Goal: Information Seeking & Learning: Learn about a topic

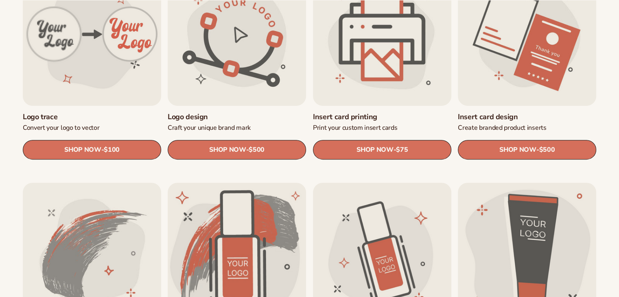
scroll to position [322, 0]
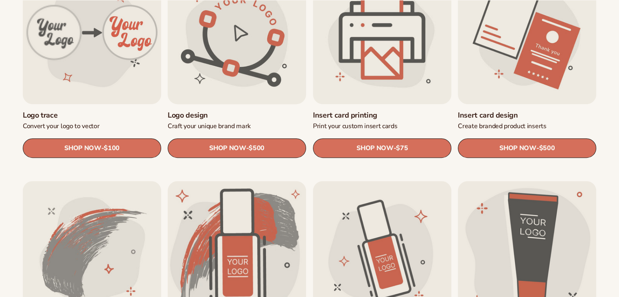
drag, startPoint x: 0, startPoint y: 0, endPoint x: 268, endPoint y: 117, distance: 292.5
click at [268, 117] on link "Logo design" at bounding box center [237, 115] width 138 height 9
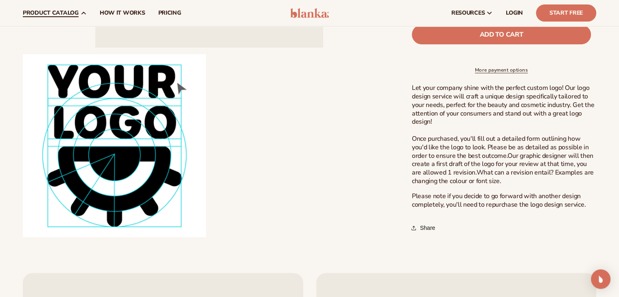
scroll to position [239, 0]
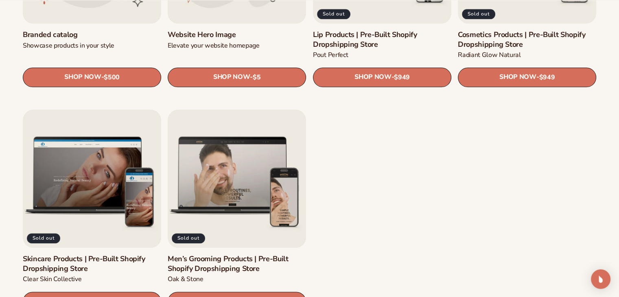
scroll to position [1113, 0]
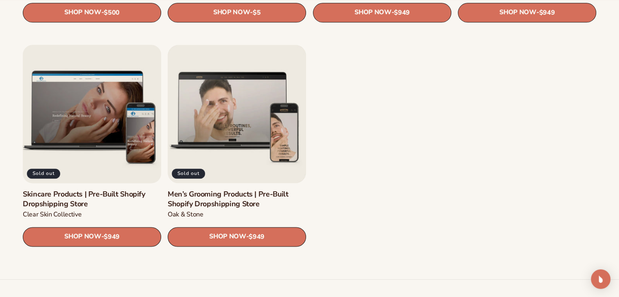
click at [39, 199] on link "Skincare Products | Pre-Built Shopify Dropshipping Store" at bounding box center [92, 199] width 138 height 19
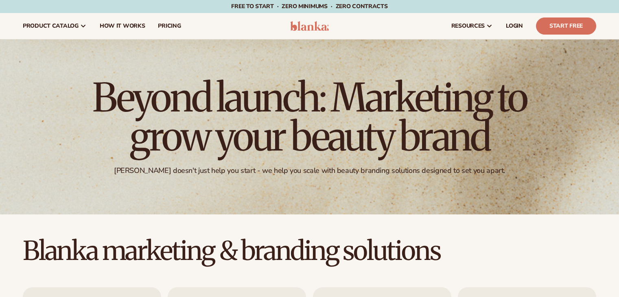
scroll to position [919, 0]
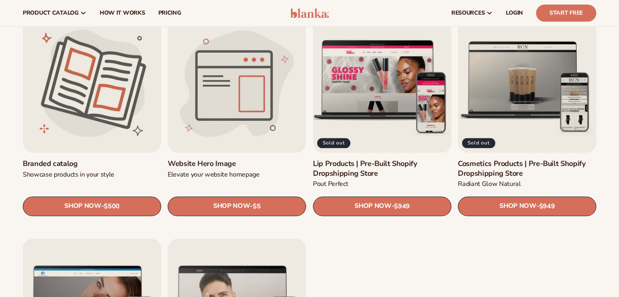
click at [371, 159] on link "Lip Products | Pre-Built Shopify Dropshipping Store" at bounding box center [382, 168] width 138 height 19
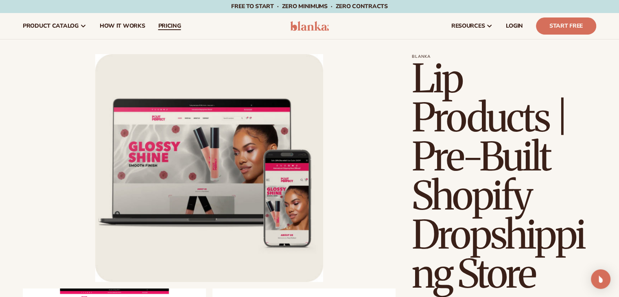
click at [169, 20] on link "pricing" at bounding box center [169, 26] width 36 height 26
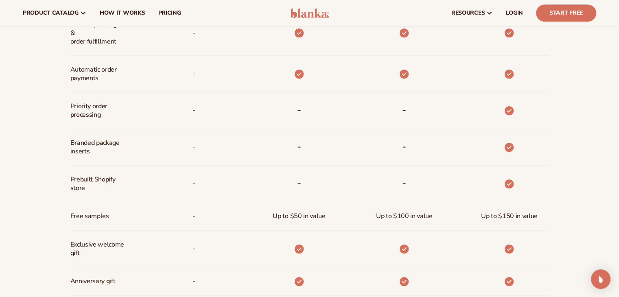
scroll to position [285, 0]
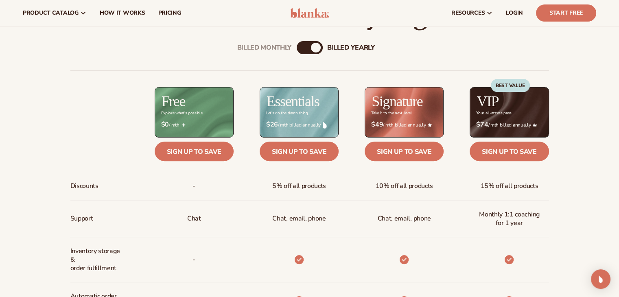
click at [321, 48] on div "Billed Monthly billed Yearly" at bounding box center [310, 47] width 26 height 13
click at [315, 49] on div "billed Yearly" at bounding box center [316, 48] width 10 height 10
click at [311, 47] on div "Billed Monthly billed Yearly" at bounding box center [310, 47] width 26 height 13
click at [315, 47] on div "billed Yearly" at bounding box center [316, 48] width 10 height 10
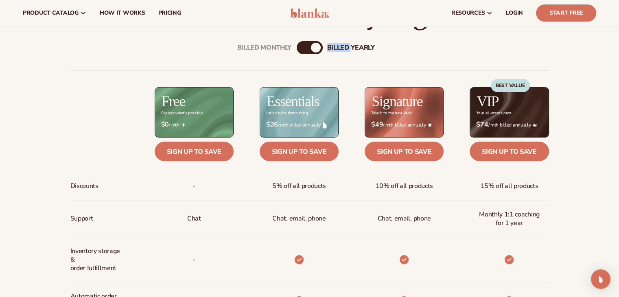
click at [315, 47] on div "billed Yearly" at bounding box center [316, 48] width 10 height 10
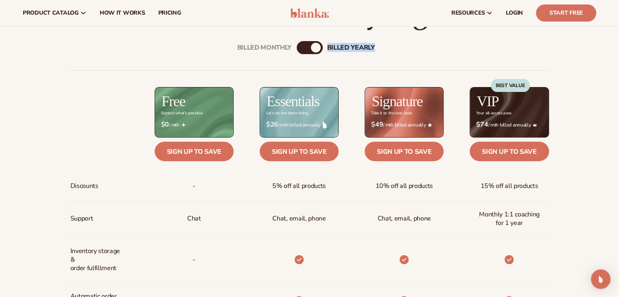
click at [315, 47] on div "billed Yearly" at bounding box center [316, 48] width 10 height 10
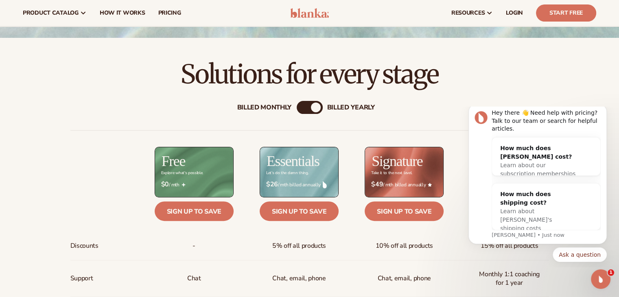
scroll to position [0, 0]
click at [274, 104] on div "Billed Monthly" at bounding box center [264, 108] width 55 height 8
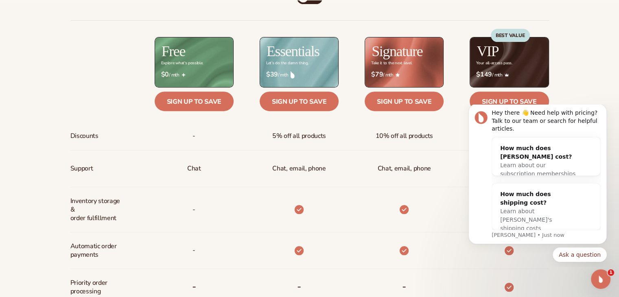
scroll to position [337, 0]
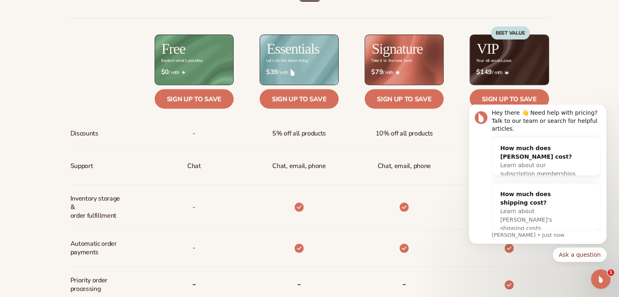
click at [586, 89] on div "Billed Monthly billed Yearly Billed Monthly billed Yearly Discounts Support Inv…" at bounding box center [309, 248] width 619 height 544
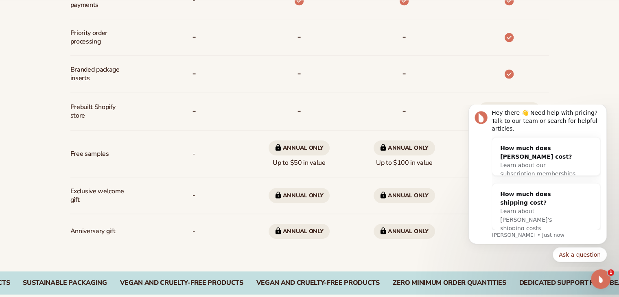
scroll to position [585, 0]
click at [606, 108] on icon "Dismiss notification" at bounding box center [604, 106] width 3 height 3
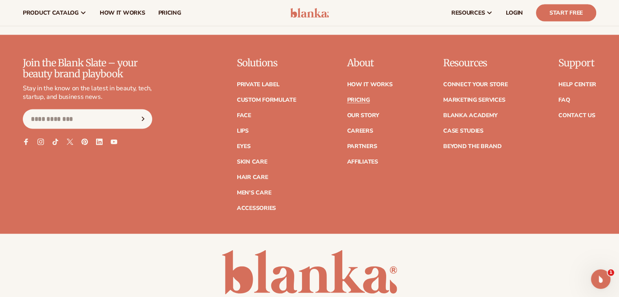
scroll to position [1695, 0]
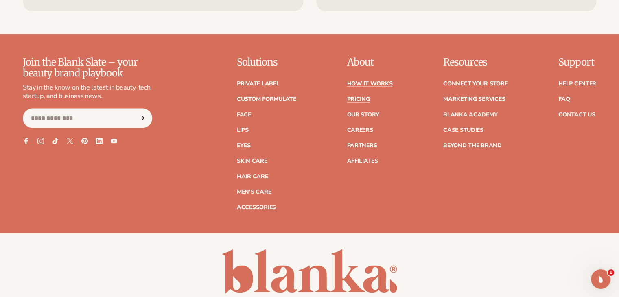
click at [381, 83] on link "How It Works" at bounding box center [370, 84] width 46 height 6
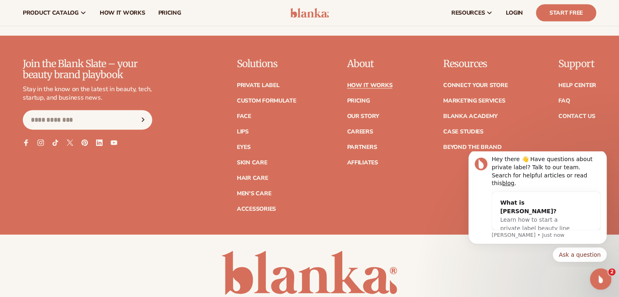
drag, startPoint x: 1201, startPoint y: 549, endPoint x: 605, endPoint y: 279, distance: 654.3
click at [607, 280] on div "Open Intercom Messenger" at bounding box center [599, 278] width 27 height 27
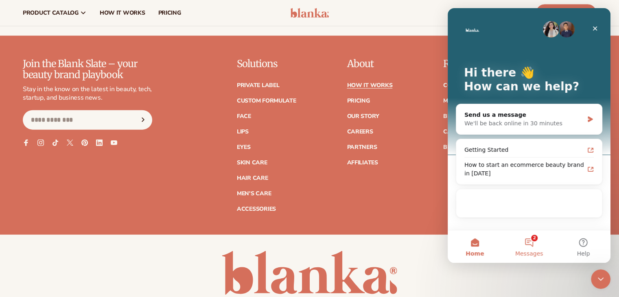
click at [549, 250] on button "2 Messages" at bounding box center [529, 247] width 54 height 33
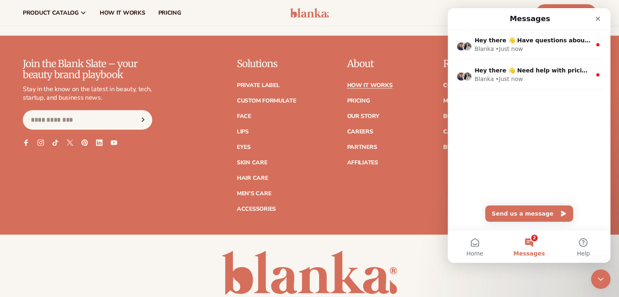
click at [317, 61] on div "Join the Blank Slate – your beauty brand playbook Stay in the know on the lates…" at bounding box center [310, 135] width 574 height 153
click at [595, 17] on div "Close" at bounding box center [598, 18] width 15 height 15
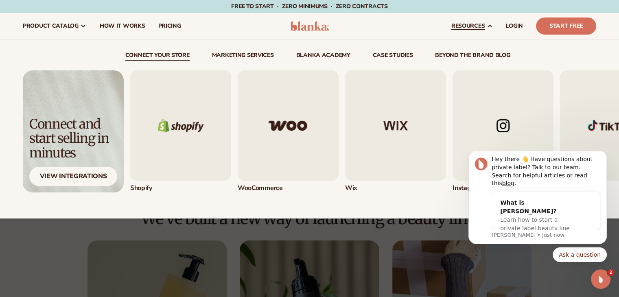
click at [459, 23] on span "resources" at bounding box center [468, 26] width 33 height 7
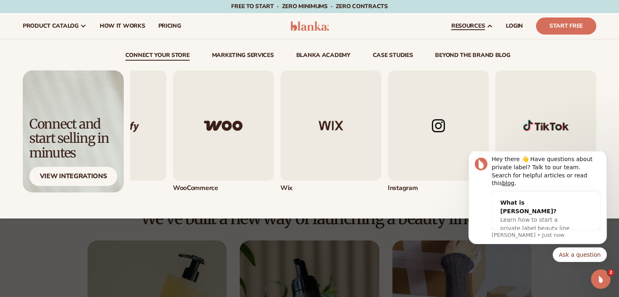
click at [435, 126] on img "4 / 5" at bounding box center [438, 125] width 101 height 110
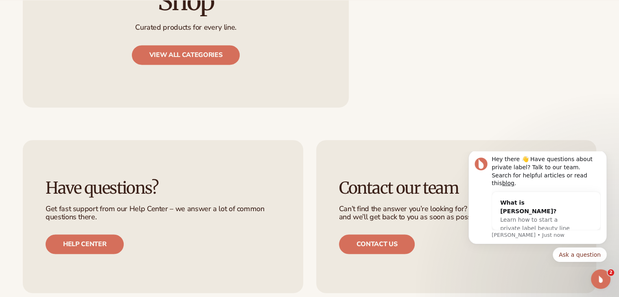
scroll to position [1138, 0]
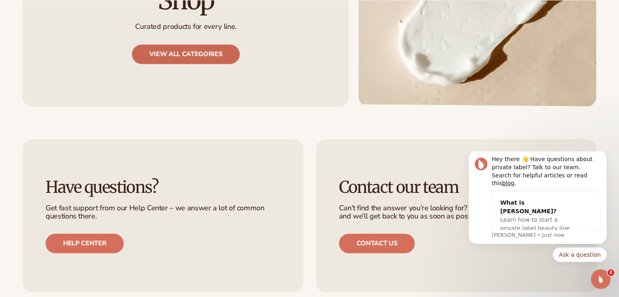
click at [215, 64] on link "View all categories" at bounding box center [186, 54] width 108 height 20
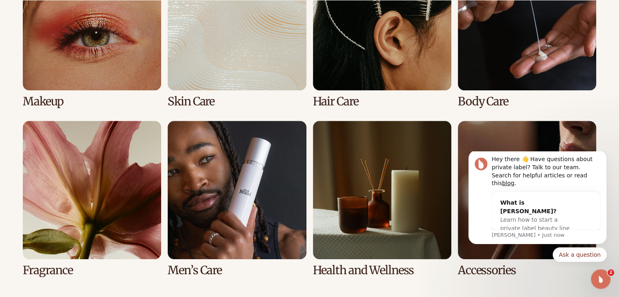
scroll to position [661, 0]
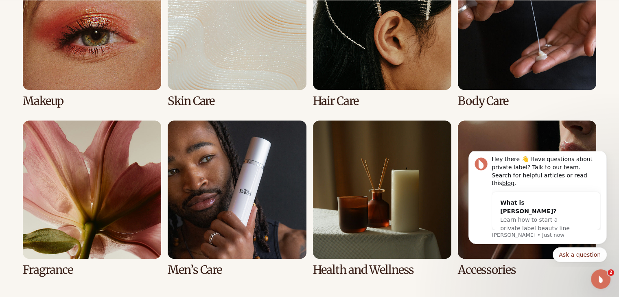
click at [186, 67] on link "2 / 8" at bounding box center [237, 30] width 138 height 156
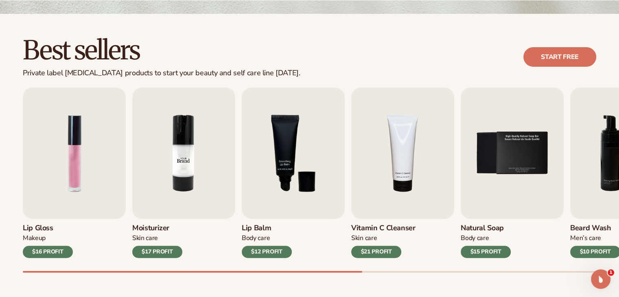
click at [173, 154] on img "2 / 9" at bounding box center [183, 154] width 103 height 132
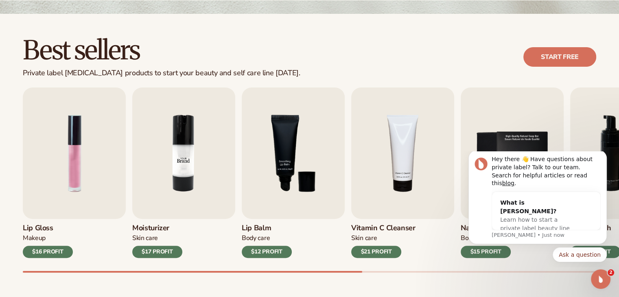
click at [184, 155] on img "2 / 9" at bounding box center [183, 154] width 103 height 132
click at [147, 228] on h3 "Moisturizer" at bounding box center [157, 228] width 50 height 9
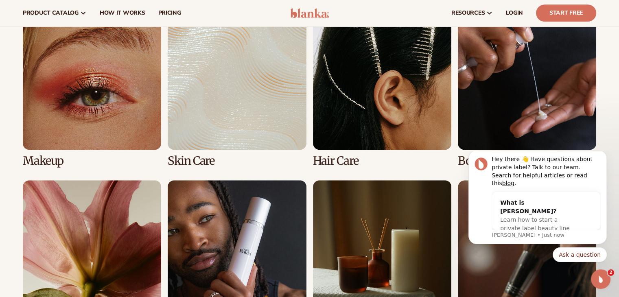
scroll to position [609, 0]
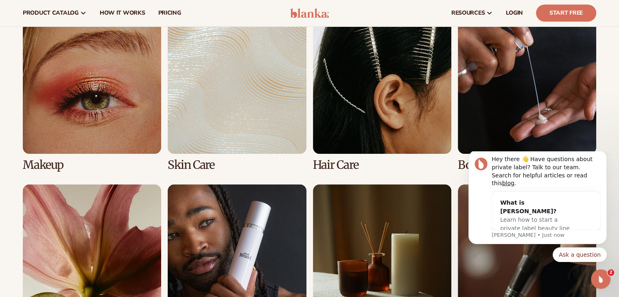
click at [228, 112] on link "2 / 8" at bounding box center [237, 93] width 138 height 156
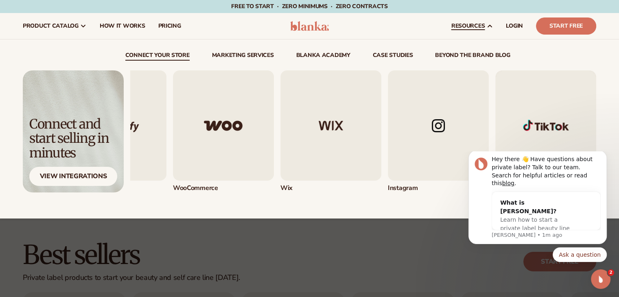
click at [425, 129] on img "4 / 5" at bounding box center [438, 125] width 101 height 110
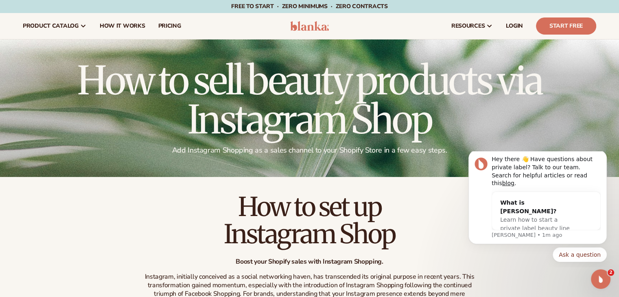
scroll to position [88, 0]
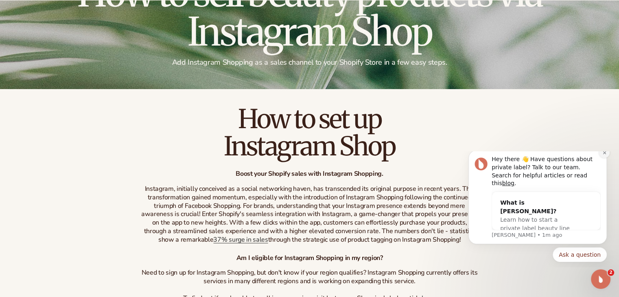
click at [603, 155] on icon "Dismiss notification" at bounding box center [605, 153] width 4 height 4
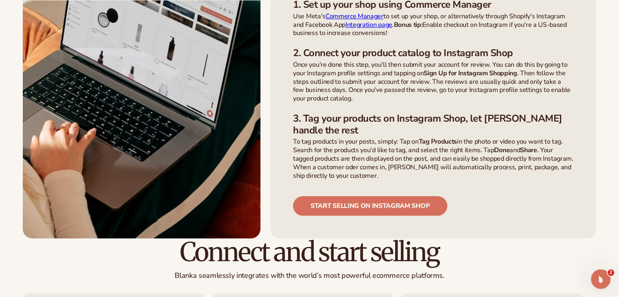
scroll to position [628, 0]
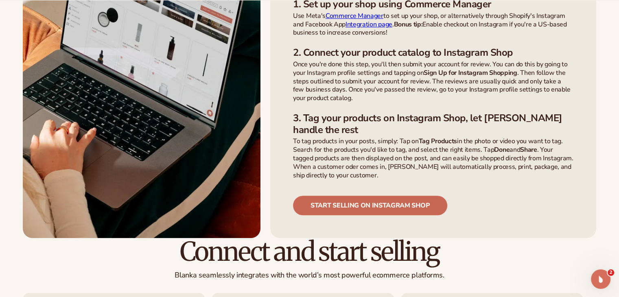
click at [371, 205] on link "Start selling on instagram shop" at bounding box center [370, 206] width 154 height 20
click at [350, 210] on link "Start selling on instagram shop" at bounding box center [370, 206] width 154 height 20
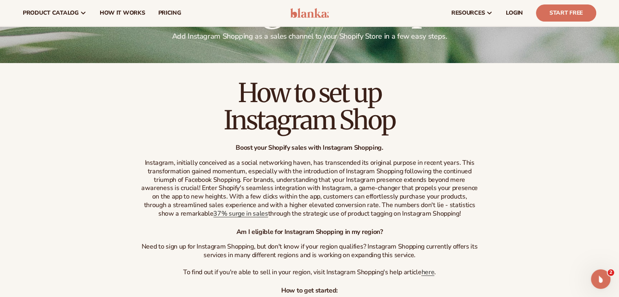
scroll to position [73, 0]
